Goal: Use online tool/utility: Utilize a website feature to perform a specific function

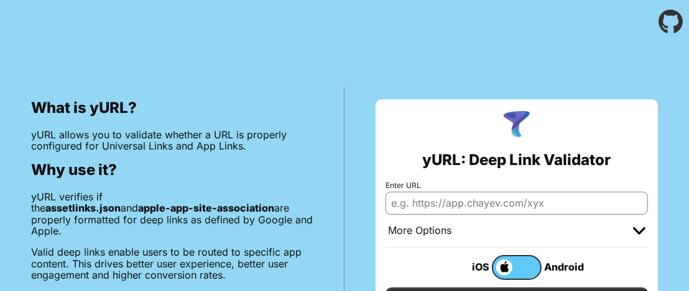
click at [433, 201] on input "Enter URL" at bounding box center [516, 203] width 262 height 22
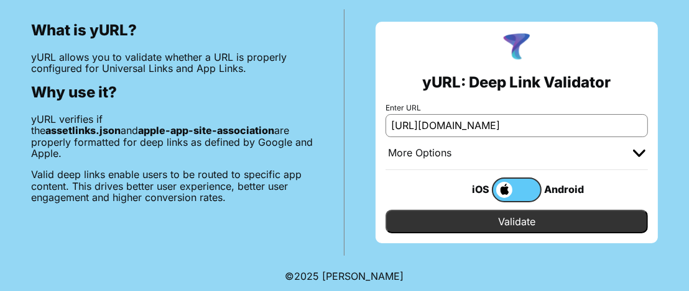
scroll to position [82, 0]
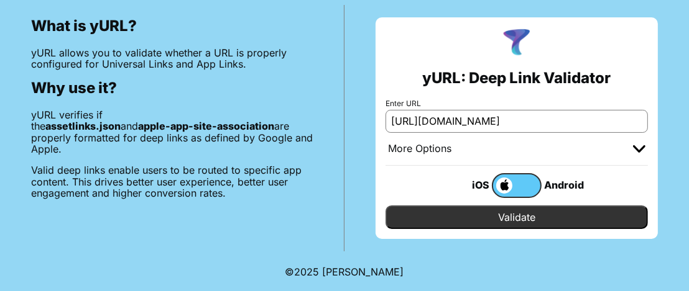
type input "[URL][DOMAIN_NAME]"
click at [534, 210] on input "Validate" at bounding box center [516, 218] width 262 height 24
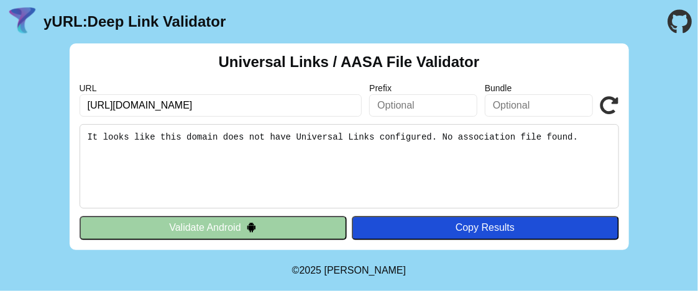
click at [435, 105] on input "text" at bounding box center [423, 105] width 108 height 22
click at [538, 98] on input "text" at bounding box center [539, 105] width 108 height 22
